Goal: Task Accomplishment & Management: Complete application form

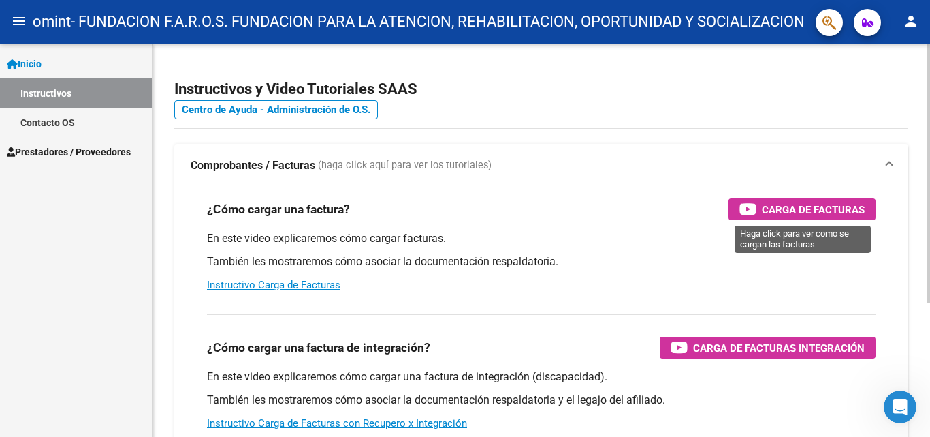
click at [810, 208] on span "Carga de Facturas" at bounding box center [813, 209] width 103 height 17
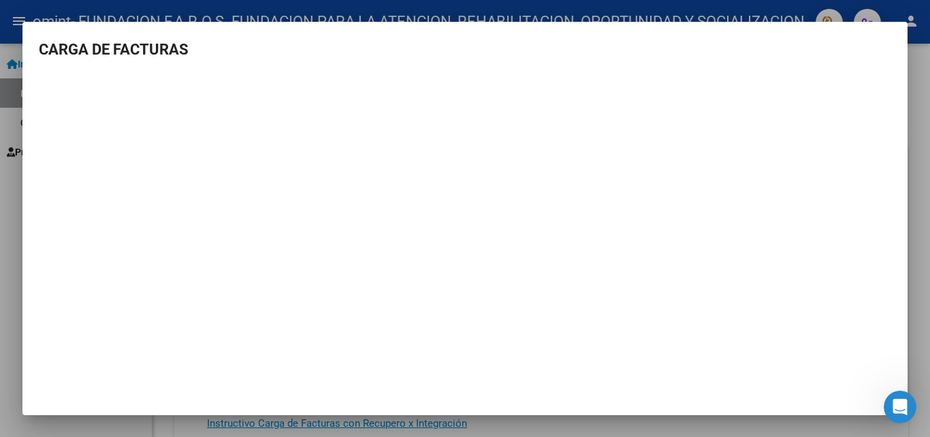
click at [888, 6] on div at bounding box center [465, 218] width 930 height 437
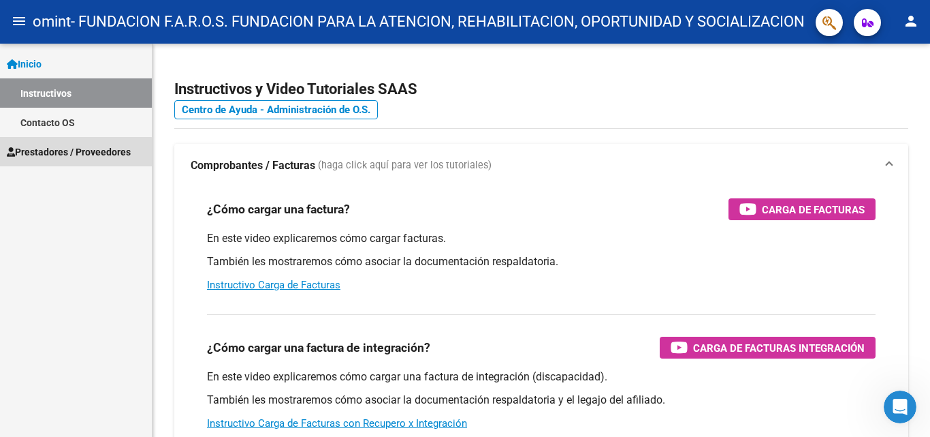
click at [67, 153] on span "Prestadores / Proveedores" at bounding box center [69, 151] width 124 height 15
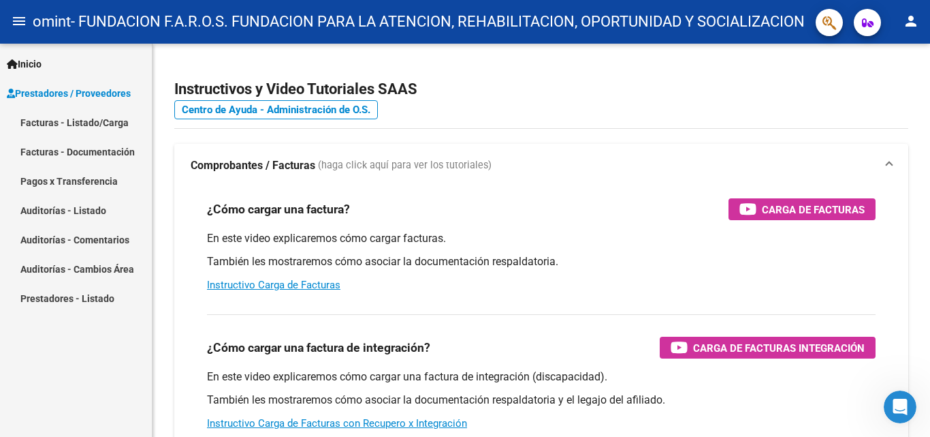
click at [52, 121] on link "Facturas - Listado/Carga" at bounding box center [76, 122] width 152 height 29
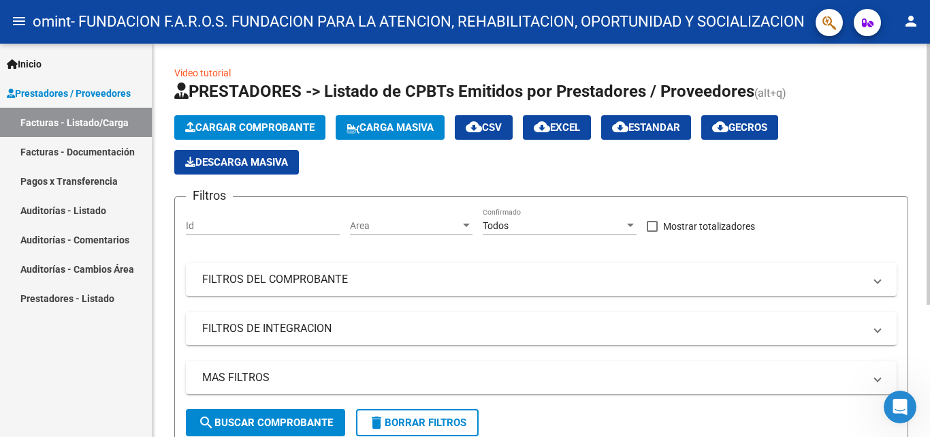
click at [261, 127] on span "Cargar Comprobante" at bounding box center [249, 127] width 129 height 12
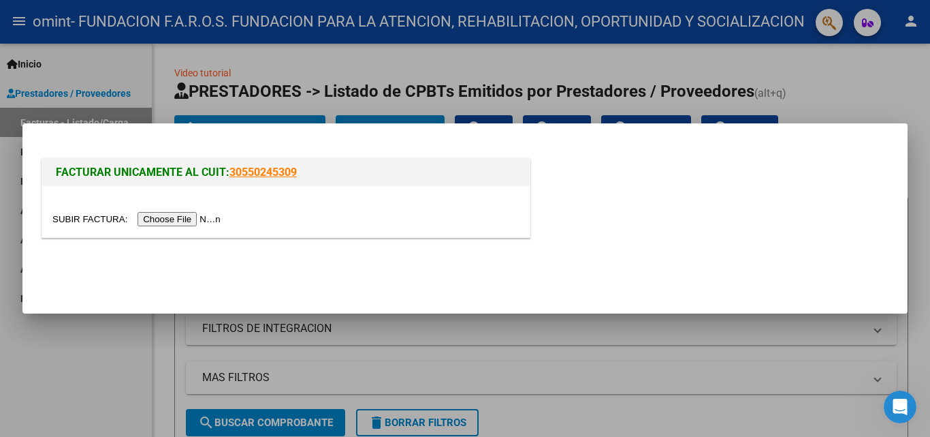
click at [186, 219] on input "file" at bounding box center [138, 219] width 172 height 14
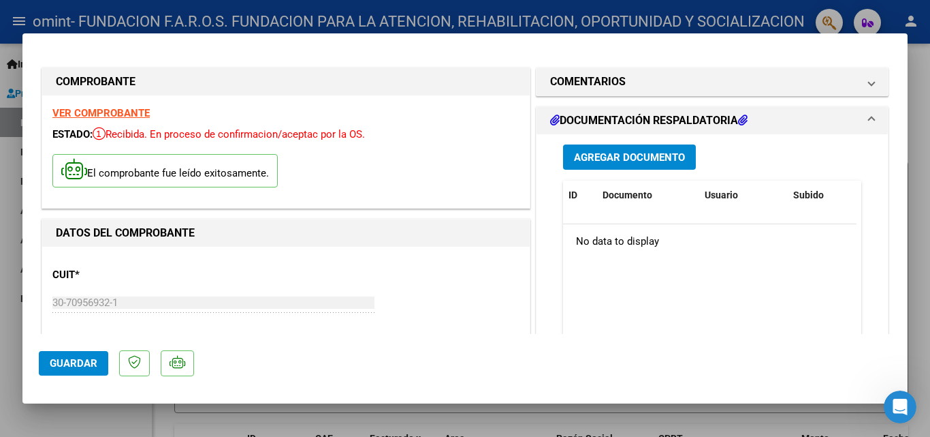
click at [715, 116] on h1 "DOCUMENTACIÓN RESPALDATORIA" at bounding box center [649, 120] width 198 height 16
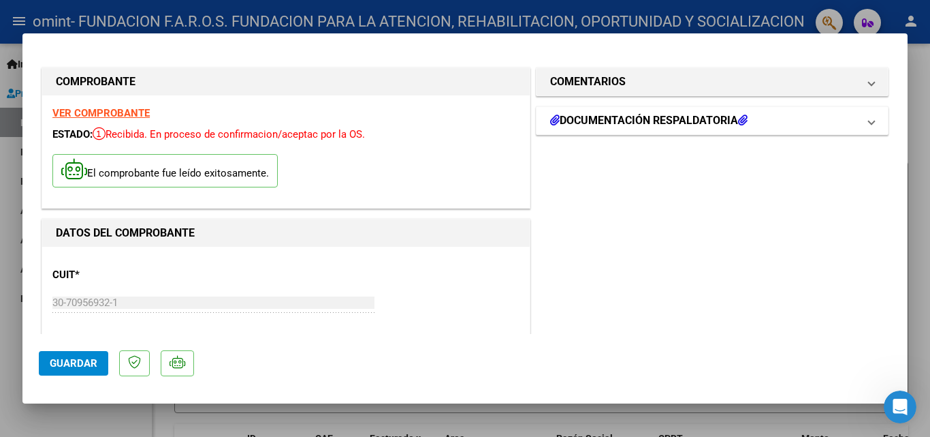
click at [551, 119] on icon at bounding box center [555, 119] width 10 height 11
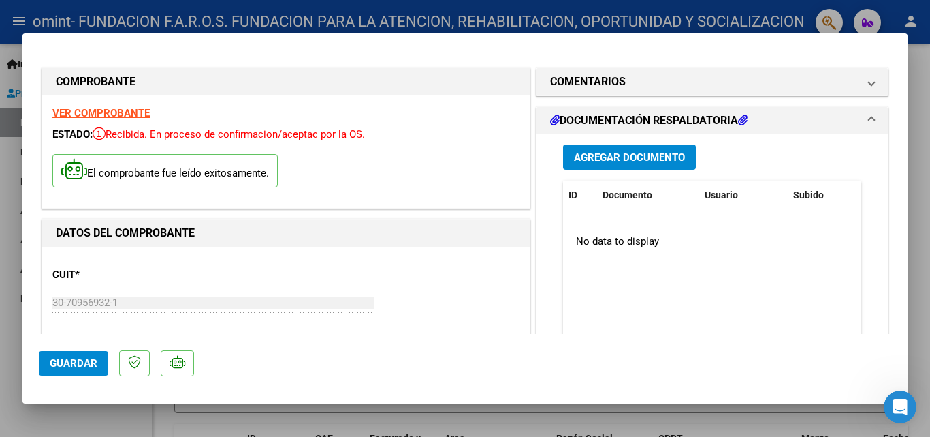
click at [634, 154] on span "Agregar Documento" at bounding box center [629, 157] width 111 height 12
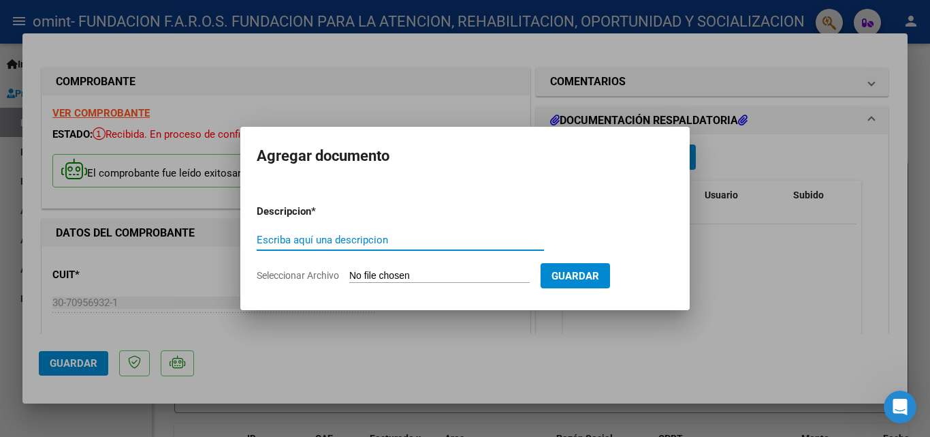
click at [389, 238] on input "Escriba aquí una descripcion" at bounding box center [400, 240] width 287 height 12
click at [321, 244] on input "planilla de asistencia" at bounding box center [400, 240] width 287 height 12
type input "planilla de asistencia"
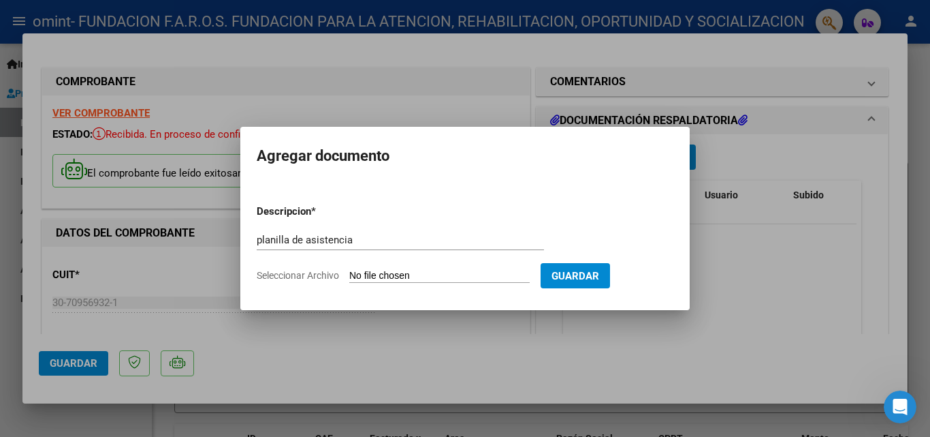
click at [324, 277] on span "Seleccionar Archivo" at bounding box center [298, 275] width 82 height 11
click at [349, 277] on input "Seleccionar Archivo" at bounding box center [439, 276] width 180 height 13
type input "C:\fakepath\[PERSON_NAME] [DATE].pdf"
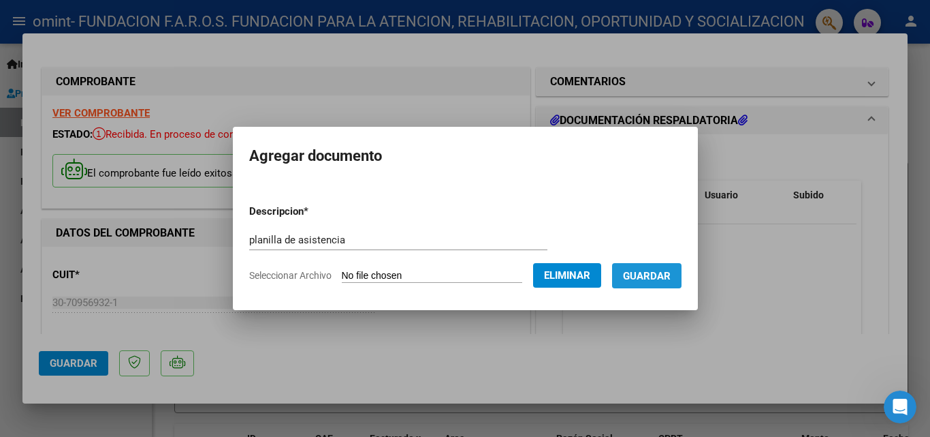
click at [667, 274] on span "Guardar" at bounding box center [647, 276] width 48 height 12
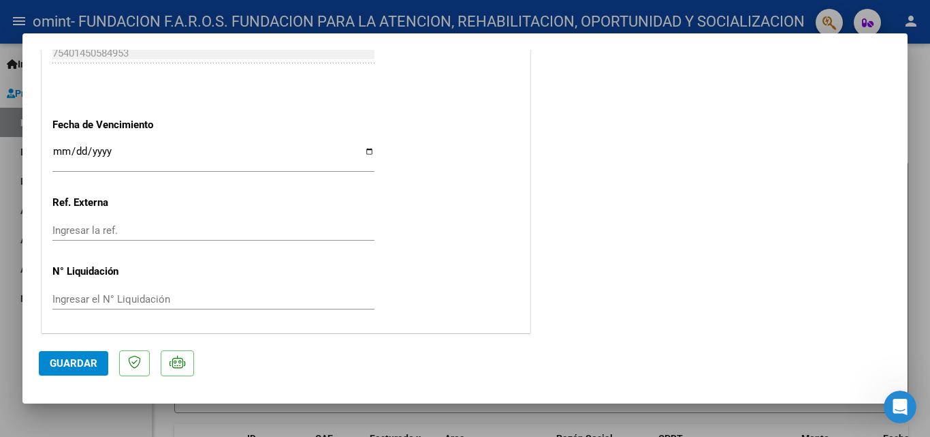
scroll to position [749, 0]
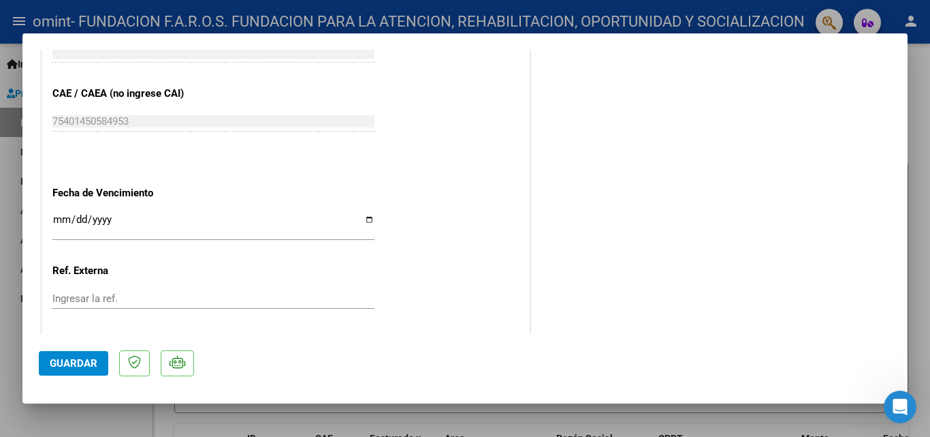
click at [366, 217] on input "Ingresar la fecha" at bounding box center [213, 225] width 322 height 22
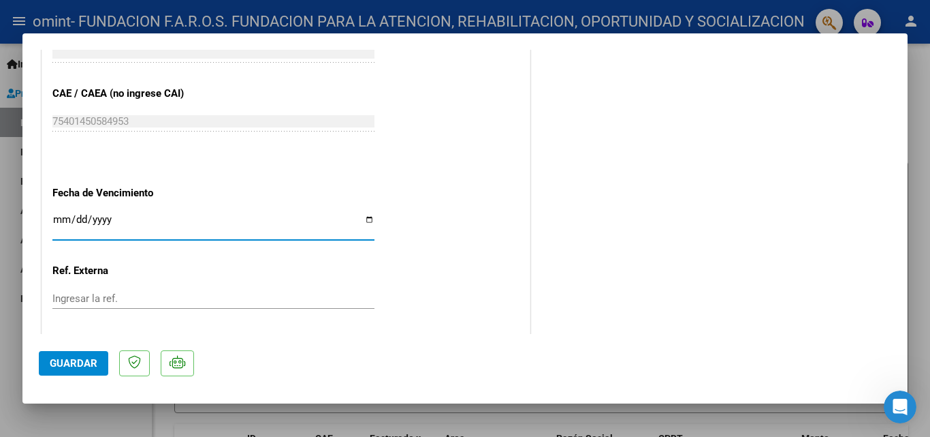
type input "[DATE]"
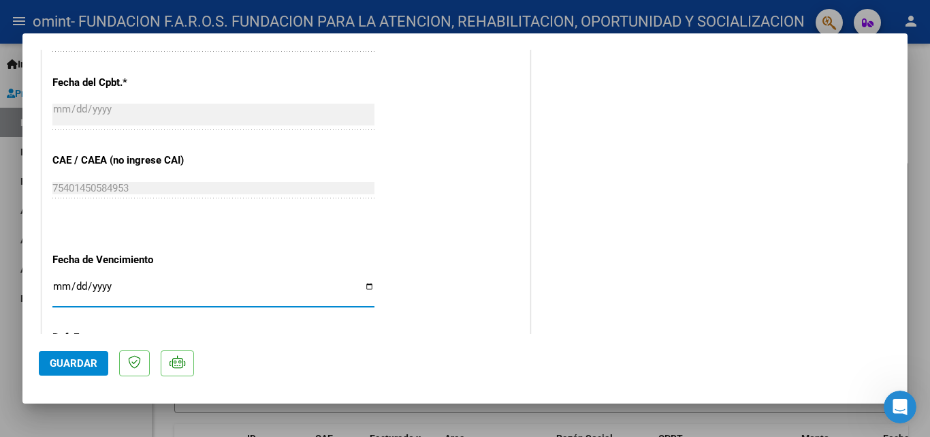
scroll to position [683, 0]
click at [76, 360] on span "Guardar" at bounding box center [74, 363] width 48 height 12
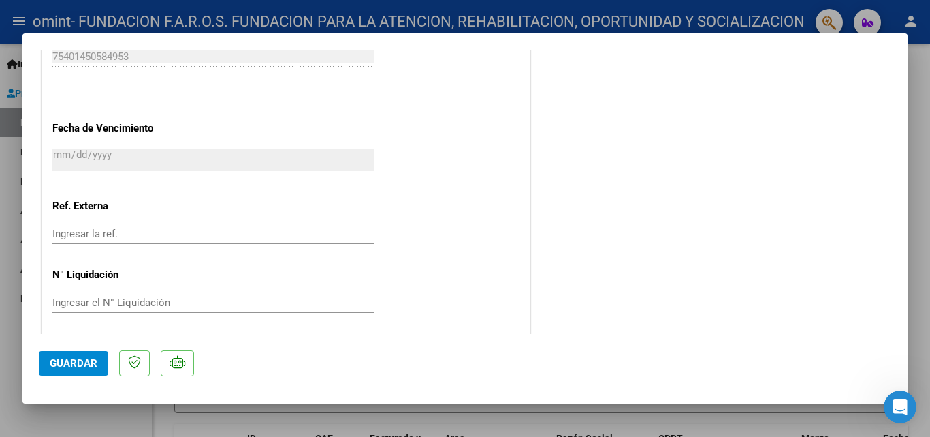
scroll to position [819, 0]
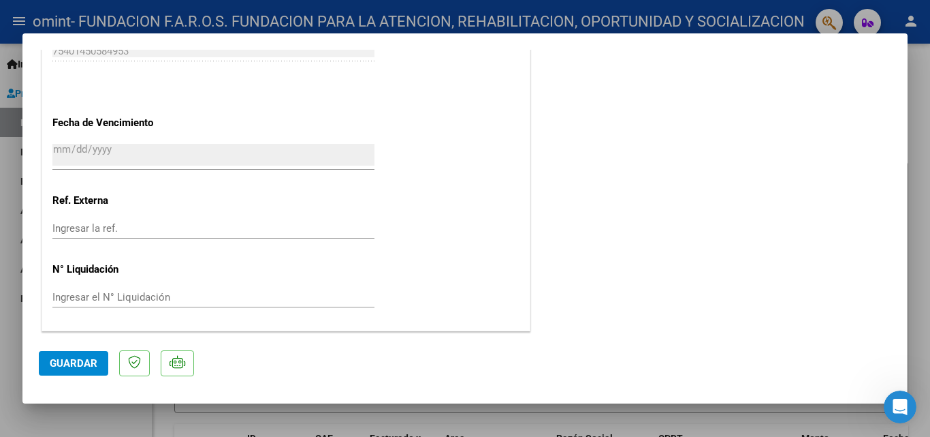
click at [69, 361] on span "Guardar" at bounding box center [74, 363] width 48 height 12
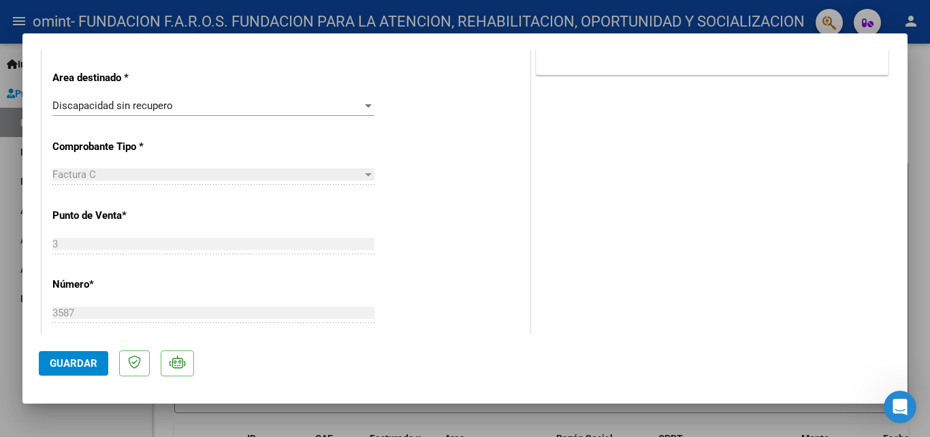
scroll to position [0, 0]
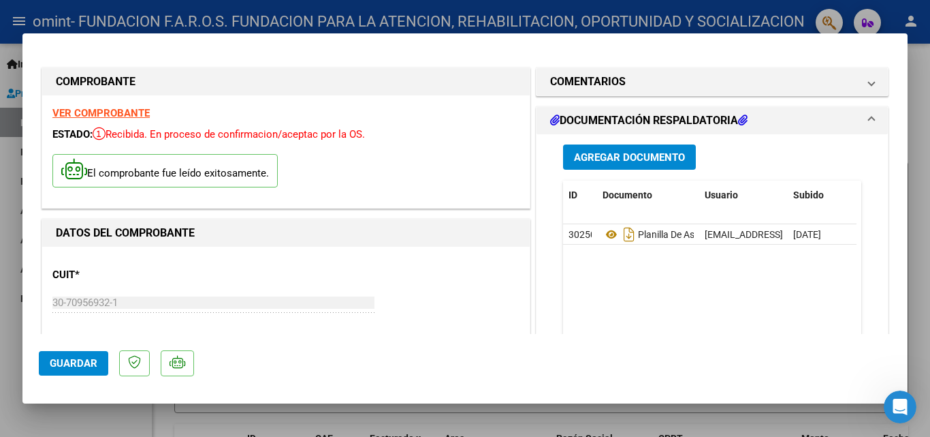
click at [3, 22] on div at bounding box center [465, 218] width 930 height 437
type input "$ 0,00"
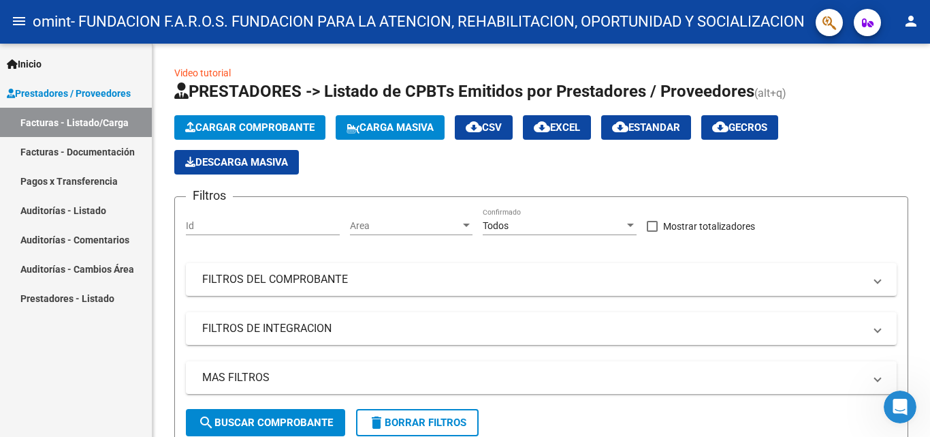
click at [42, 62] on span "Inicio" at bounding box center [24, 64] width 35 height 15
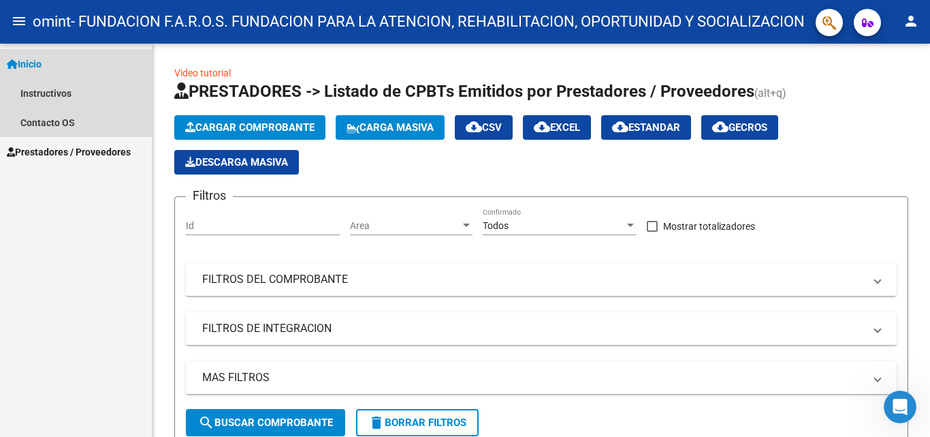
click at [42, 62] on span "Inicio" at bounding box center [24, 64] width 35 height 15
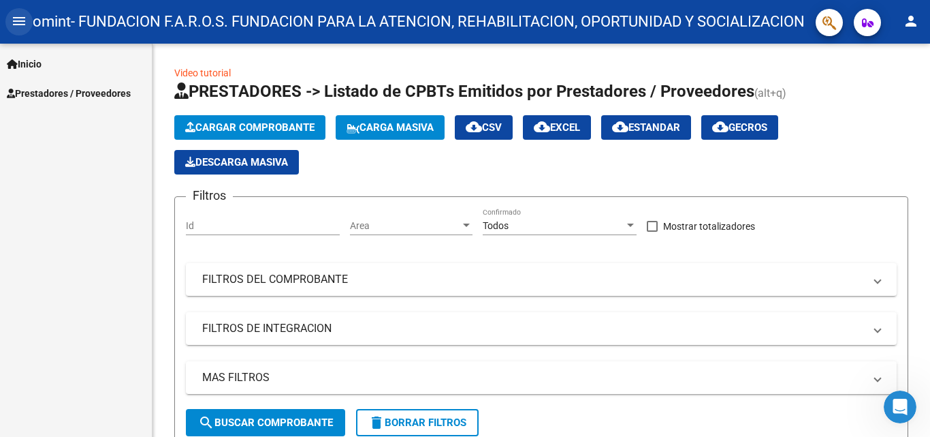
click at [20, 18] on mat-icon "menu" at bounding box center [19, 21] width 16 height 16
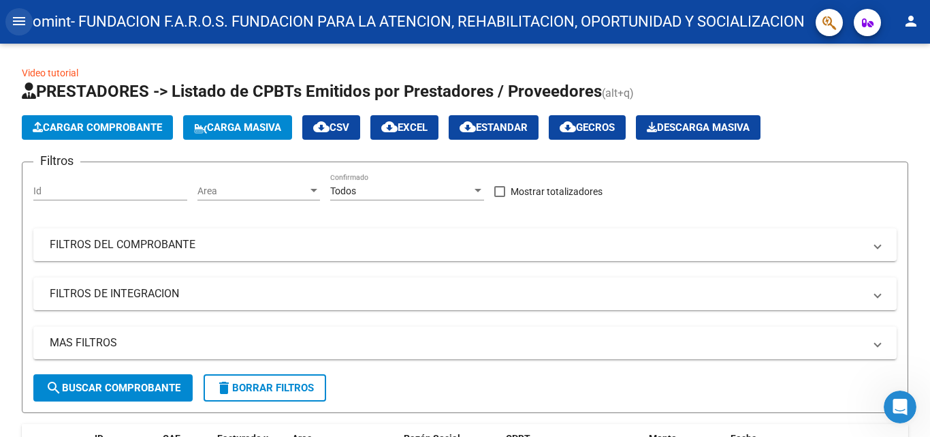
click at [20, 18] on mat-icon "menu" at bounding box center [19, 21] width 16 height 16
